Goal: Task Accomplishment & Management: Check status

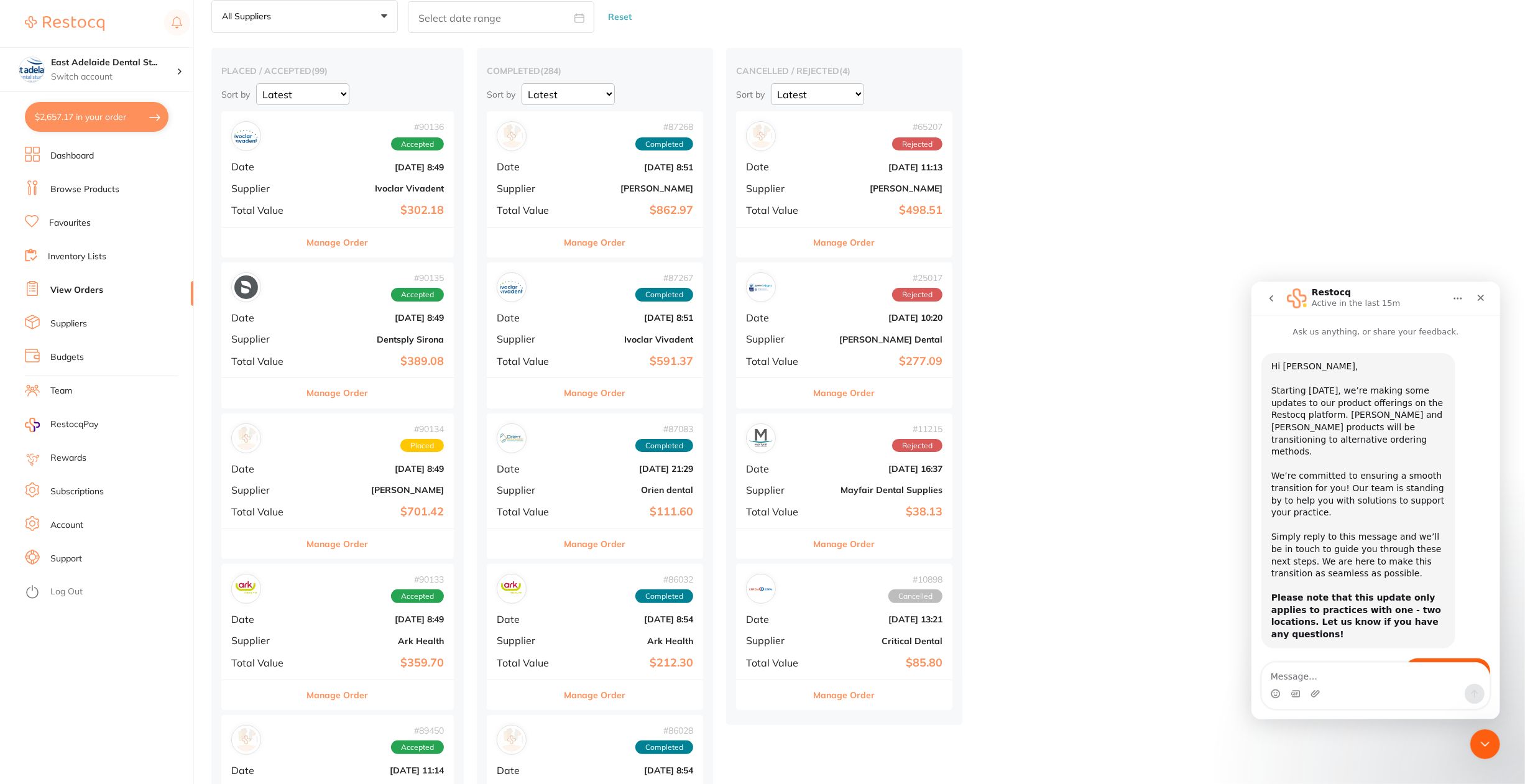
scroll to position [1, 0]
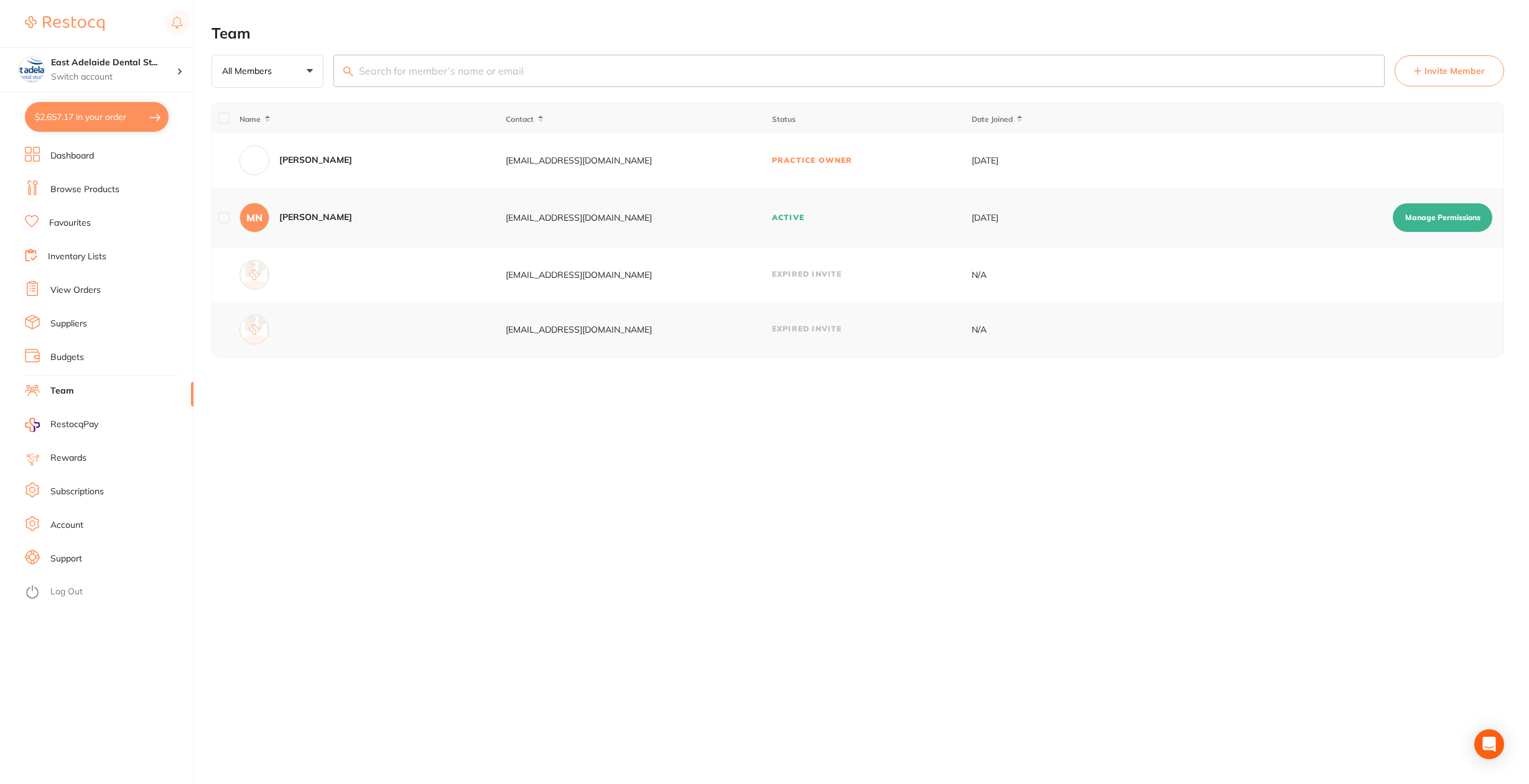
click at [73, 293] on link "View Orders" at bounding box center [75, 290] width 50 height 12
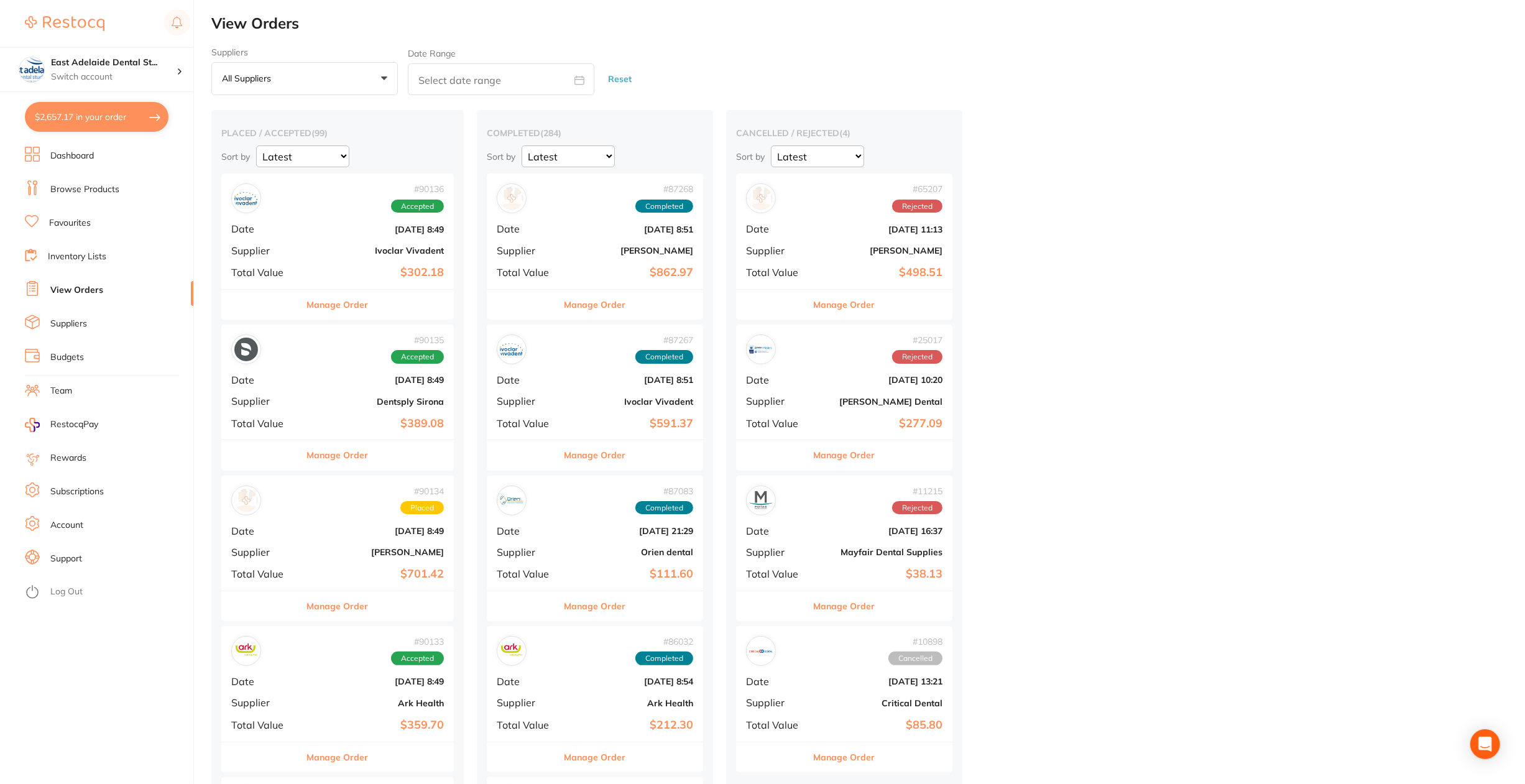
click at [356, 532] on b "[DATE] 8:49" at bounding box center [377, 531] width 135 height 10
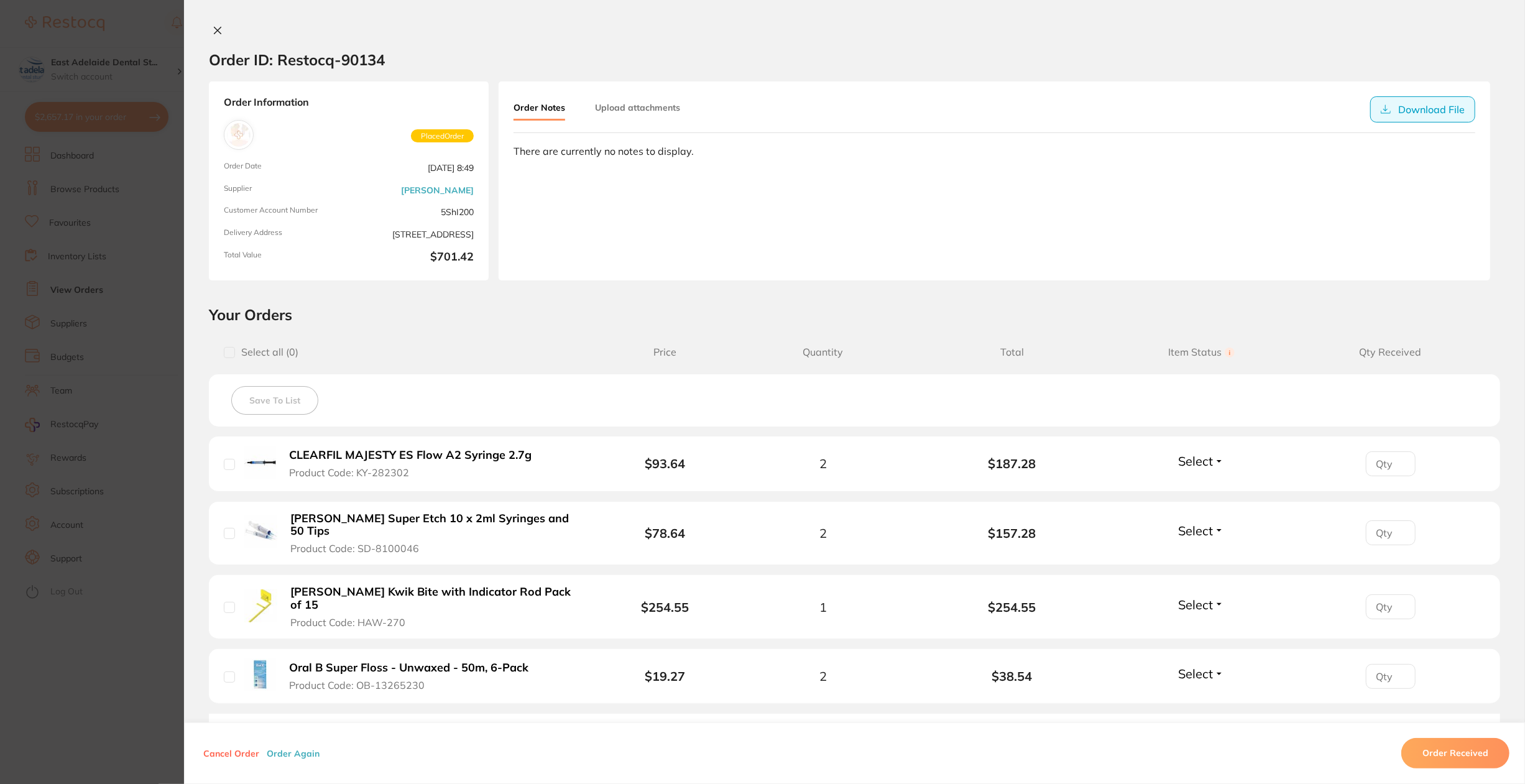
click at [1397, 108] on button "Download File" at bounding box center [1423, 109] width 105 height 26
click at [1275, 141] on div "Order Notes Upload attachments Download File There are currently no notes to di…" at bounding box center [994, 181] width 992 height 199
click at [86, 568] on section "Order ID: Restocq- 90134 Order Information Placed Order Order Date [DATE] 8:49 …" at bounding box center [762, 392] width 1525 height 784
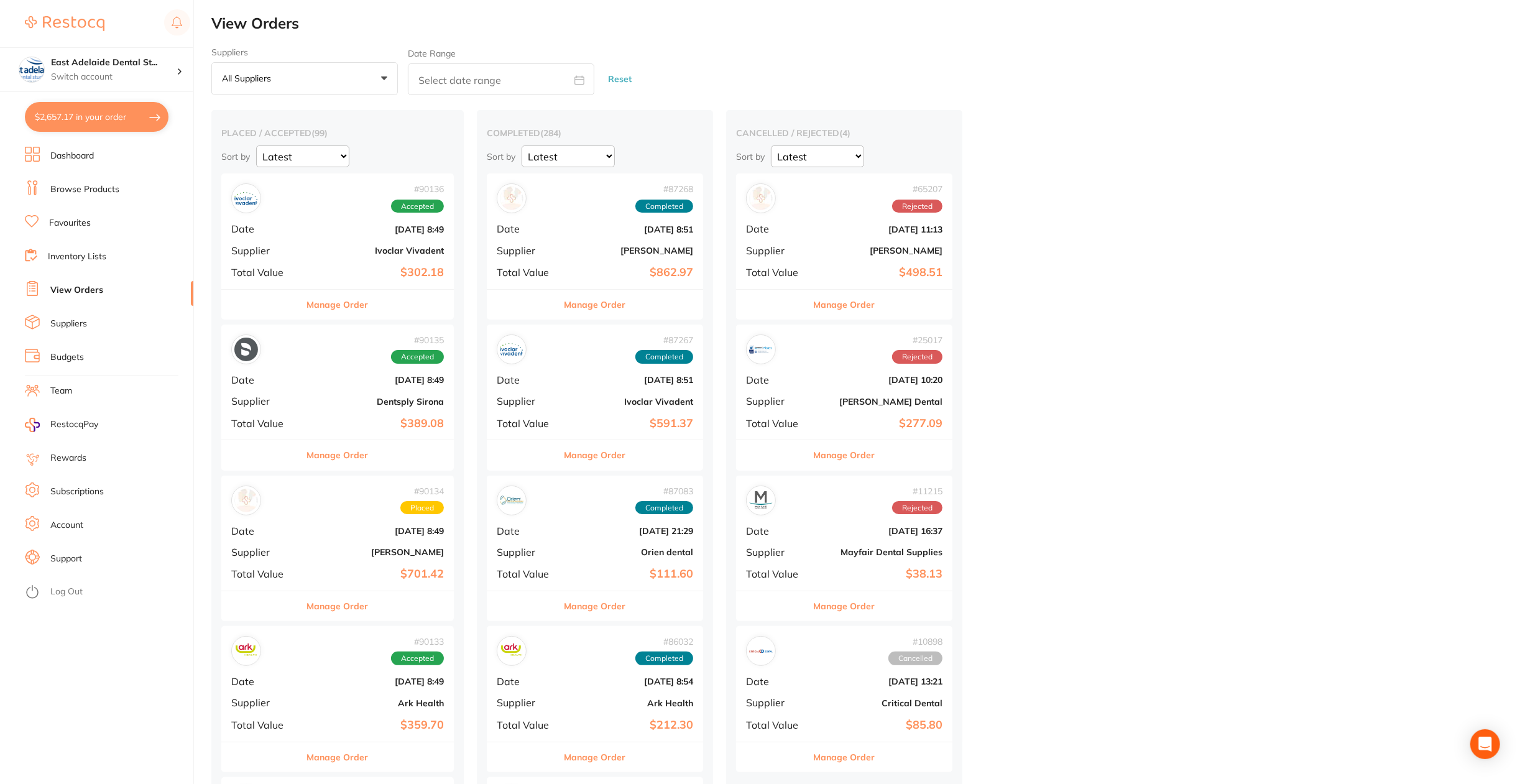
click at [89, 155] on link "Dashboard" at bounding box center [72, 156] width 43 height 12
